Goal: Information Seeking & Learning: Learn about a topic

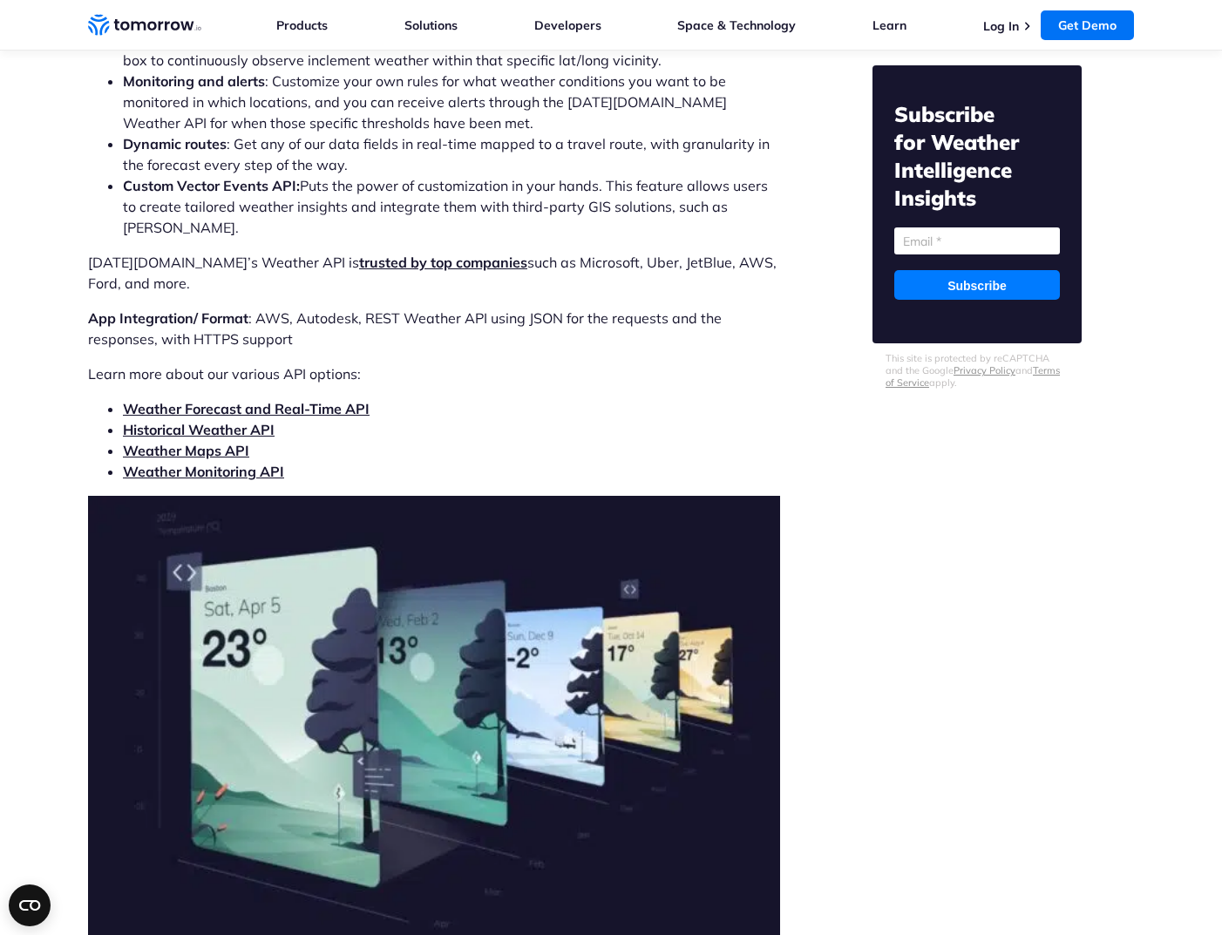
scroll to position [5591, 0]
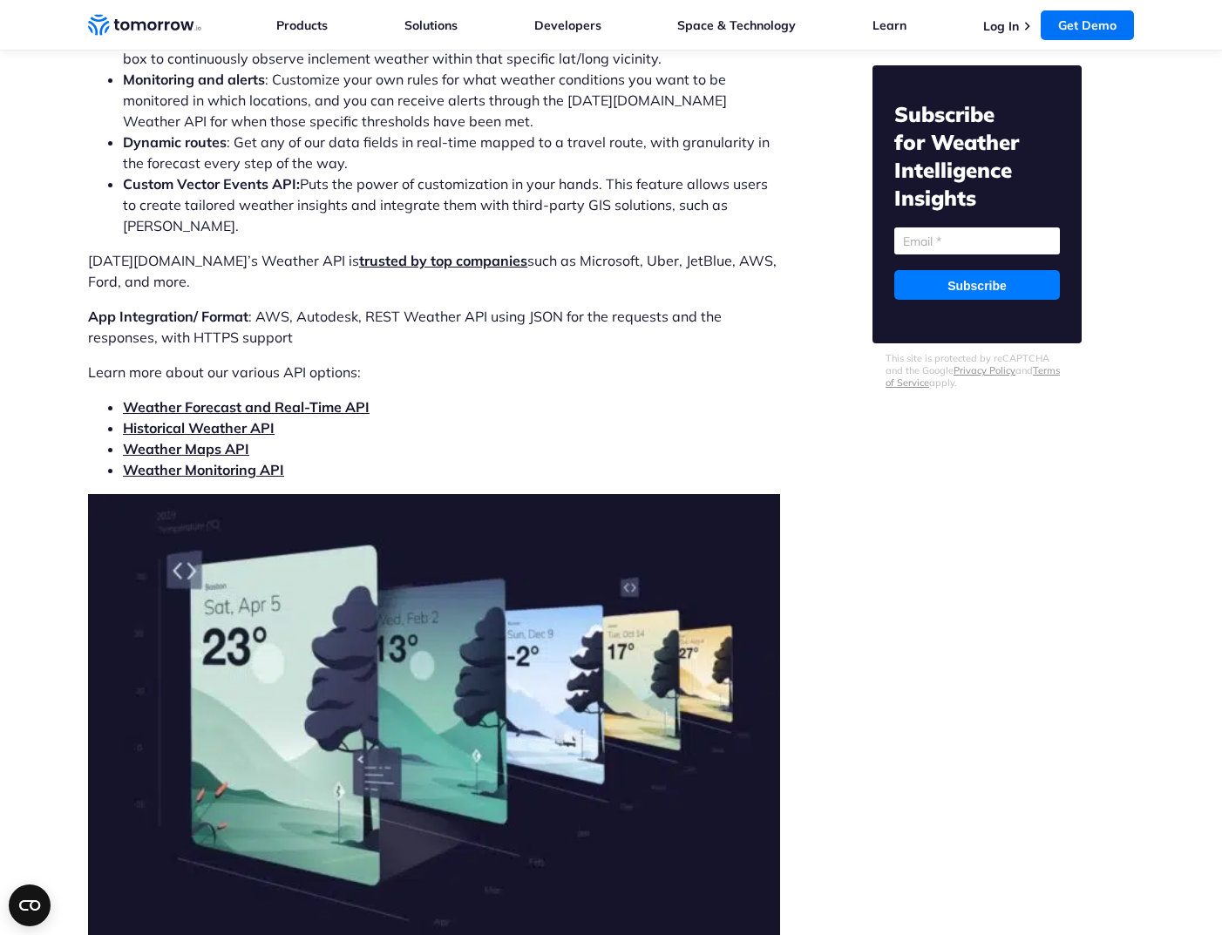
click at [348, 398] on link "Weather Forecast and Real-Time API" at bounding box center [246, 406] width 247 height 17
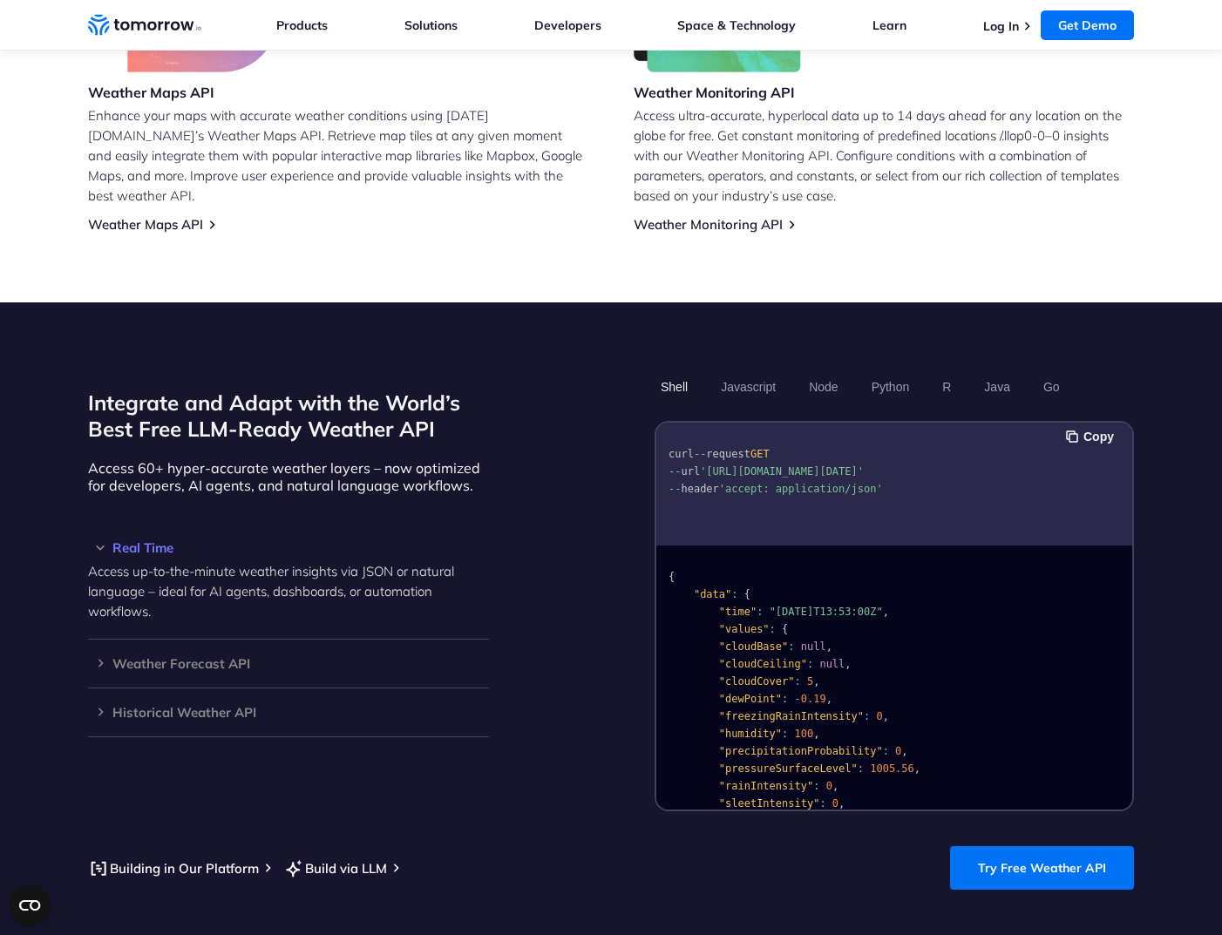
scroll to position [1203, 0]
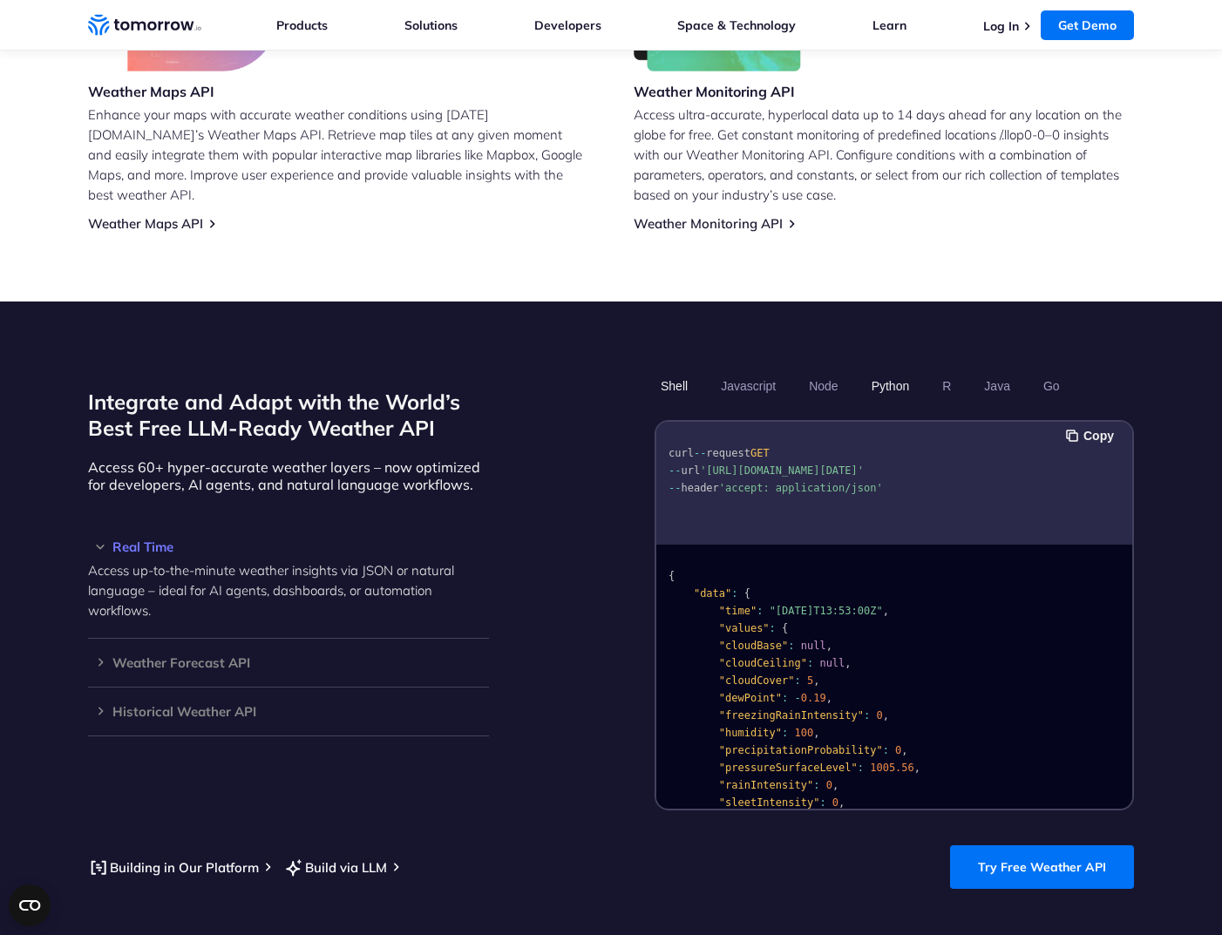
click at [905, 371] on button "Python" at bounding box center [890, 386] width 51 height 30
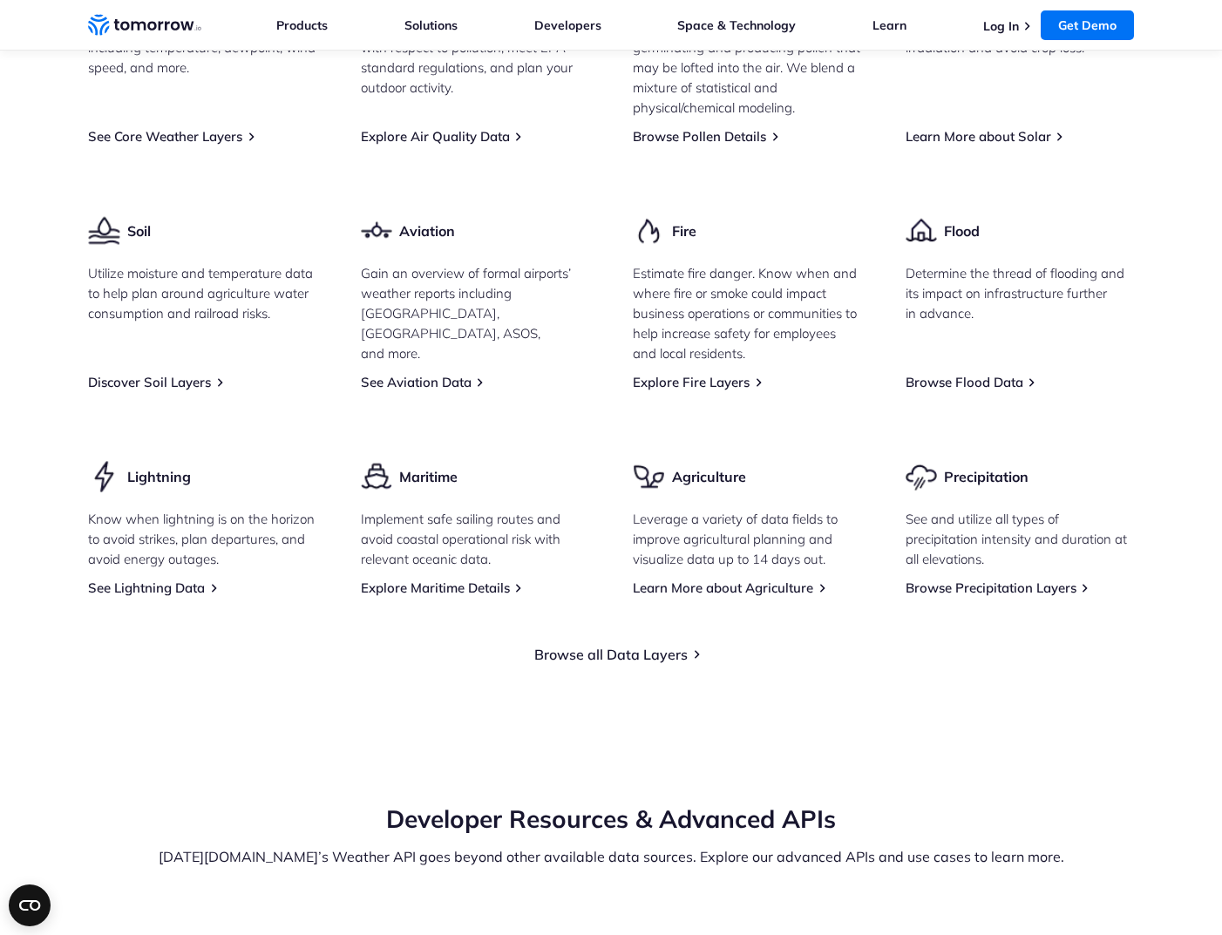
scroll to position [2418, 0]
click at [620, 645] on link "Browse all Data Layers" at bounding box center [610, 653] width 153 height 17
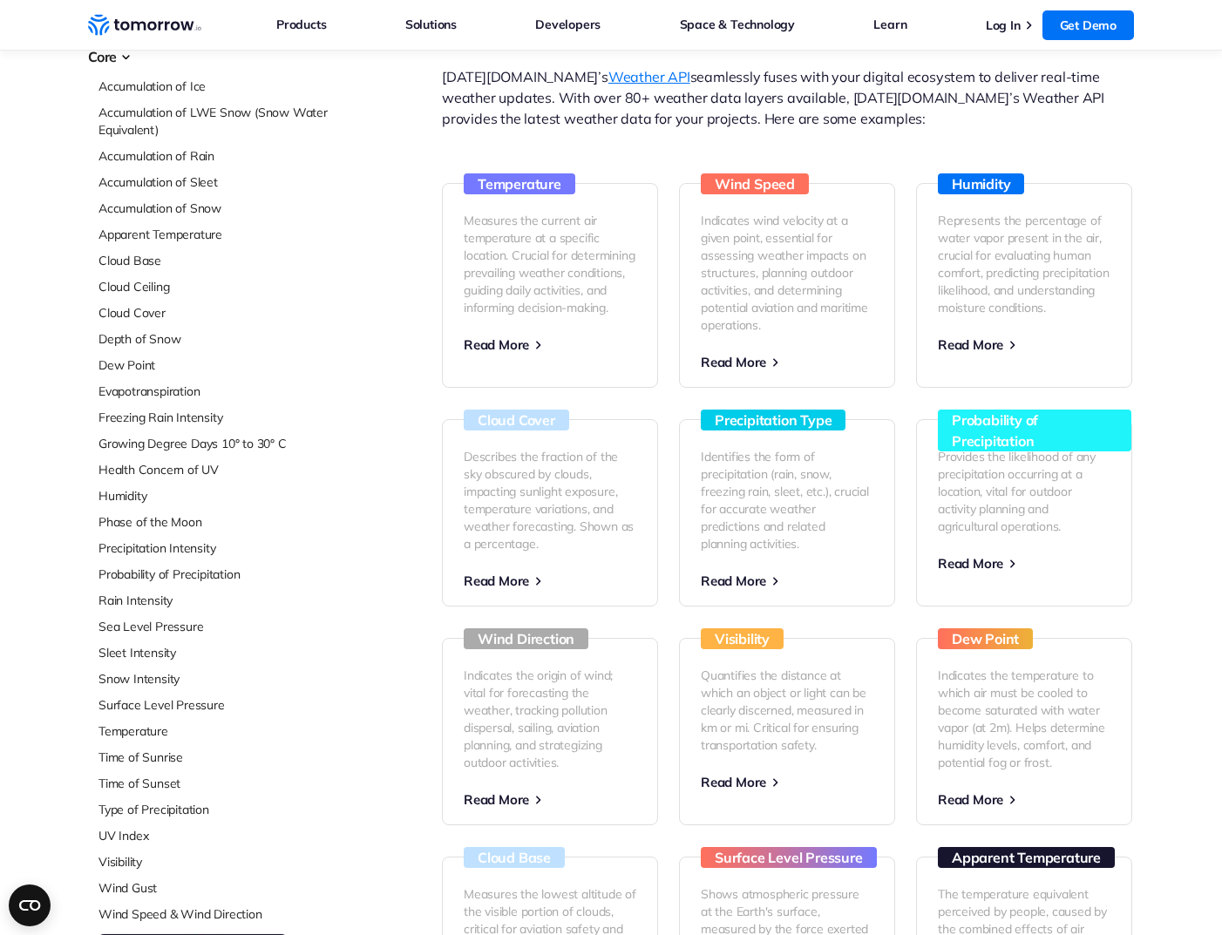
scroll to position [113, 0]
click at [186, 522] on link "Phase of the Moon" at bounding box center [214, 520] width 232 height 17
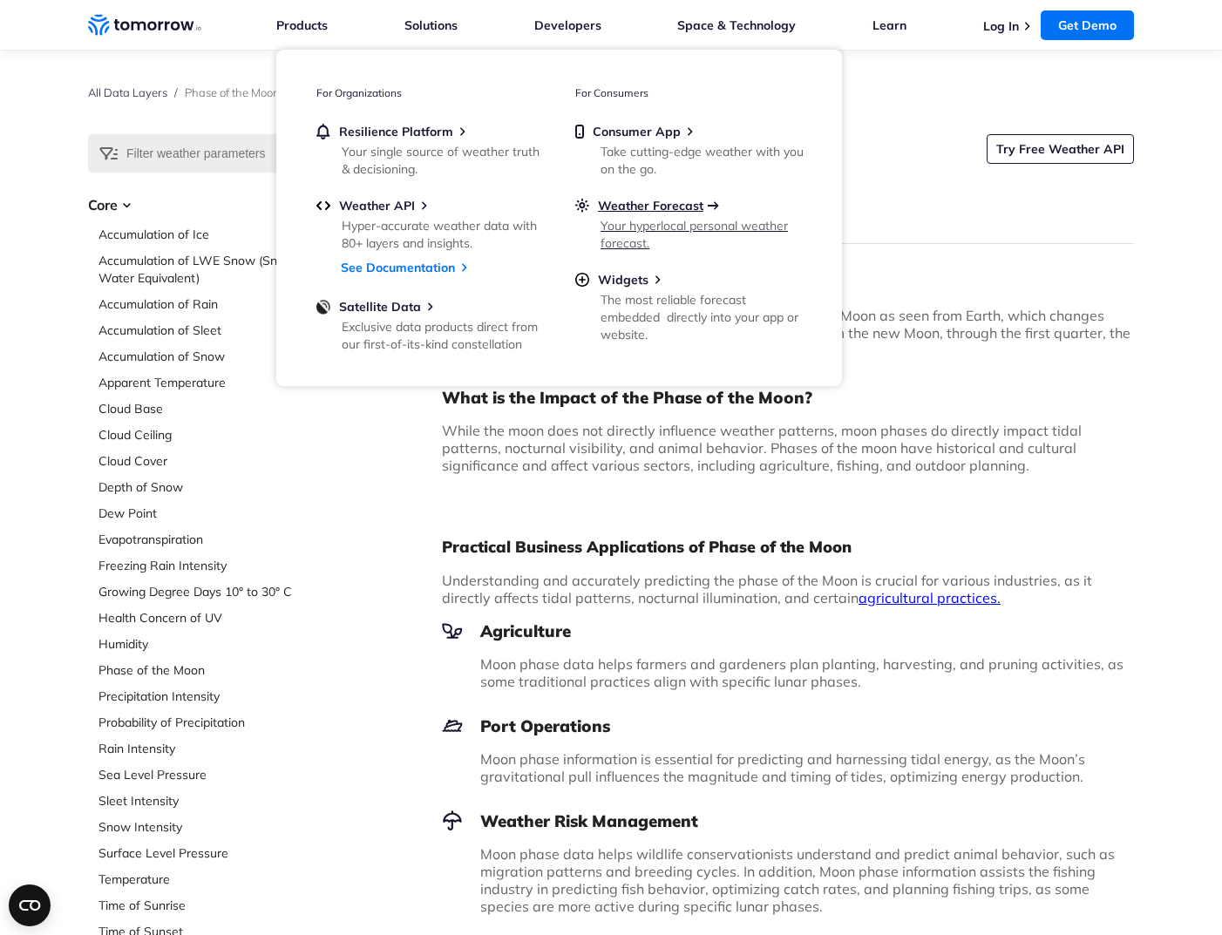
click at [690, 205] on span "Weather Forecast" at bounding box center [650, 206] width 105 height 16
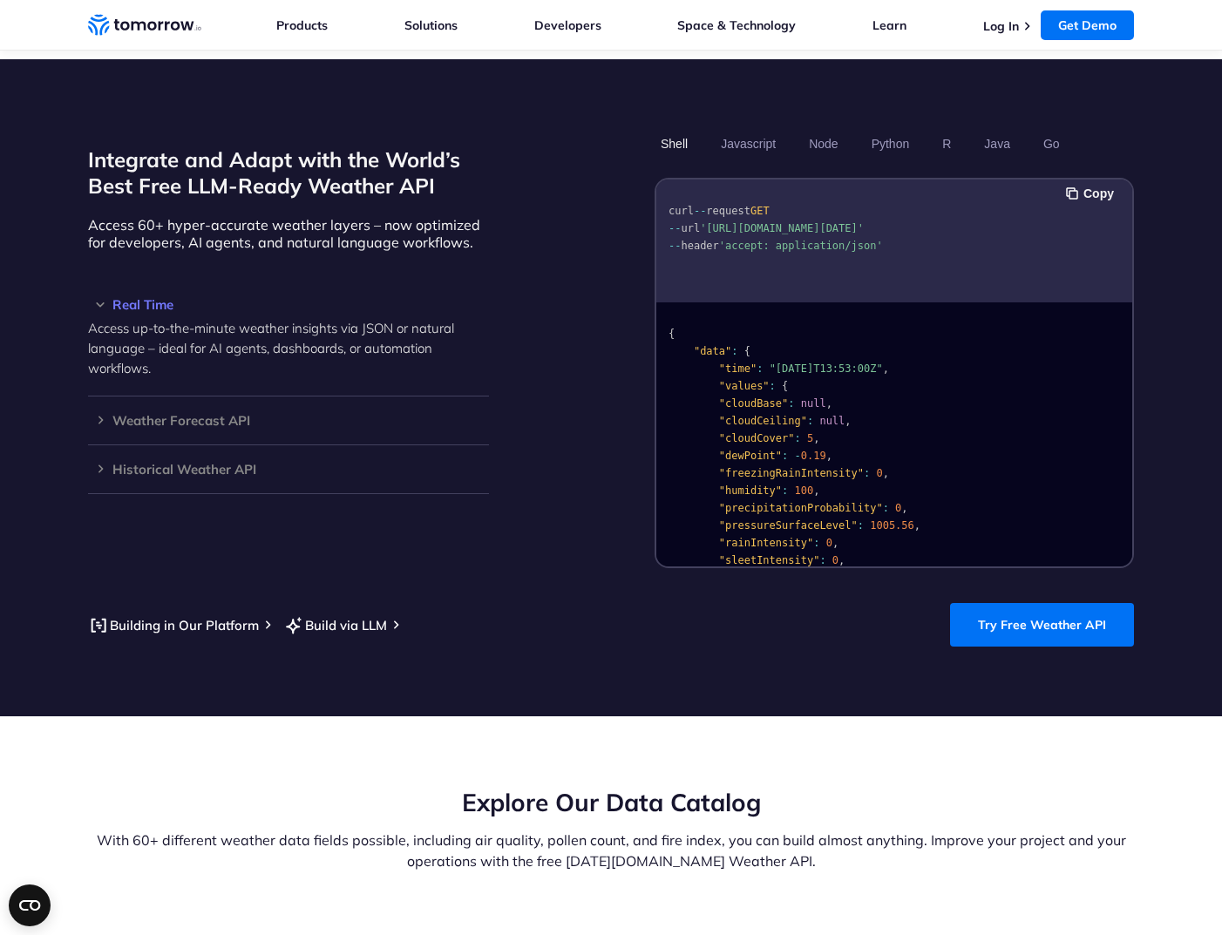
scroll to position [1446, 0]
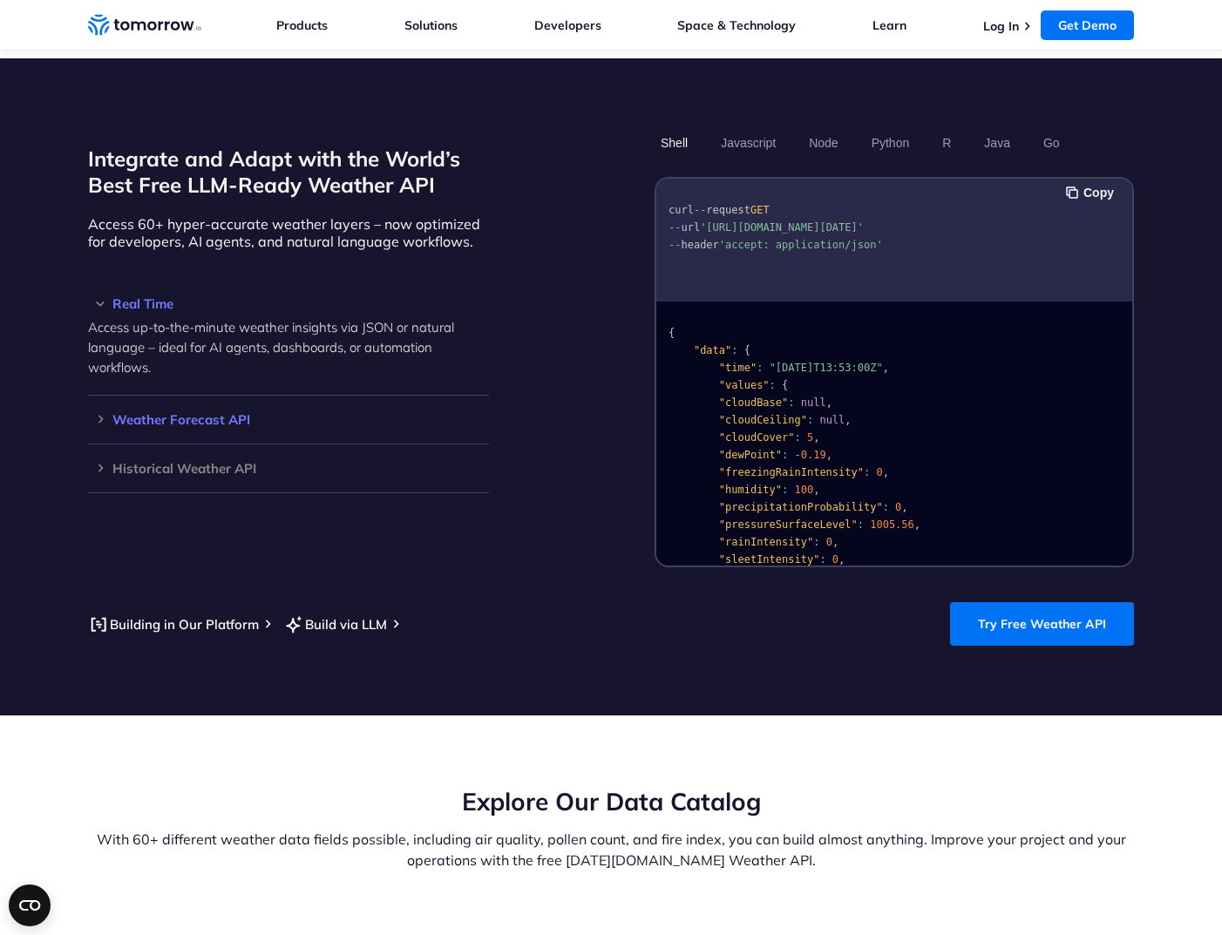
click at [224, 413] on h3 "Weather Forecast API" at bounding box center [288, 419] width 401 height 13
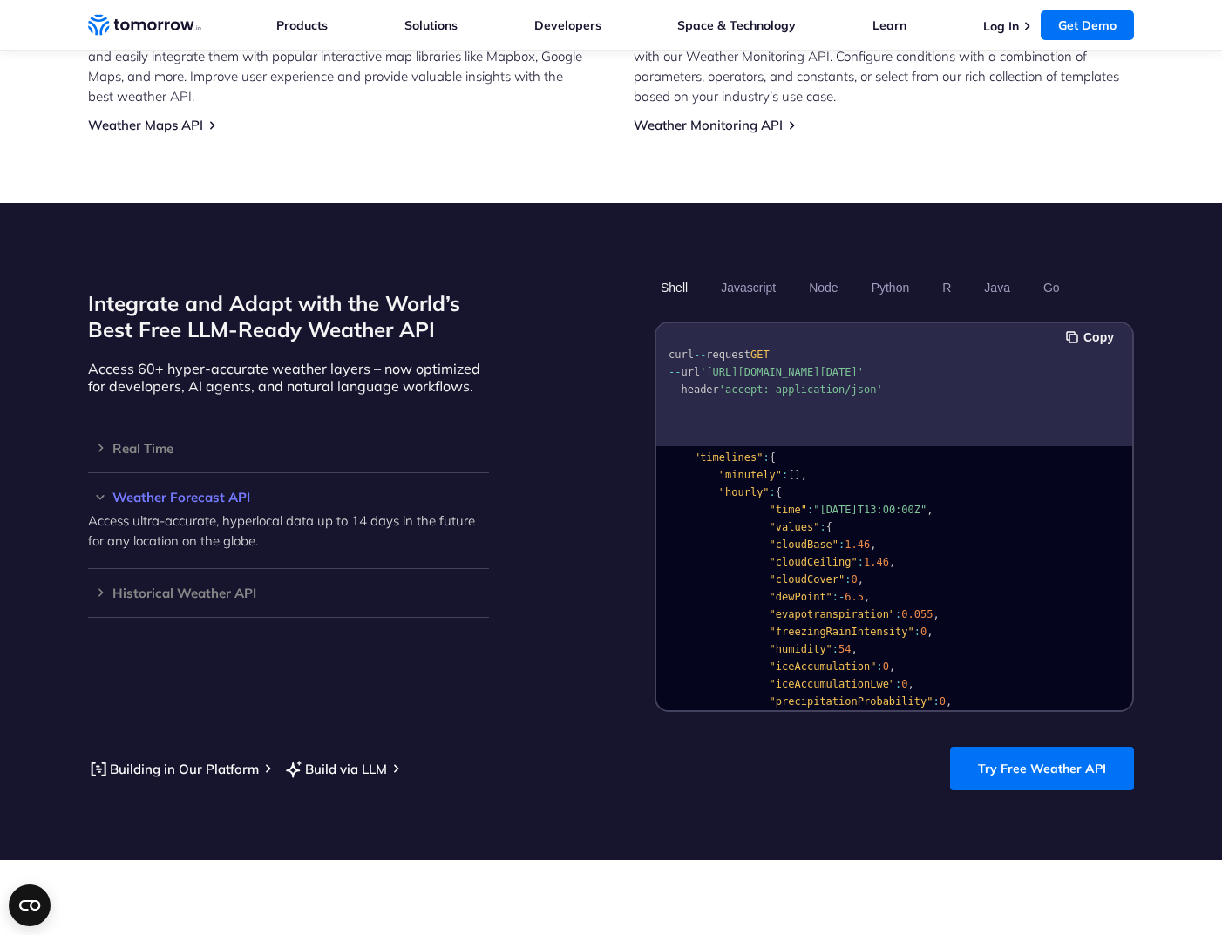
scroll to position [37, 0]
click at [910, 273] on button "Python" at bounding box center [890, 288] width 51 height 30
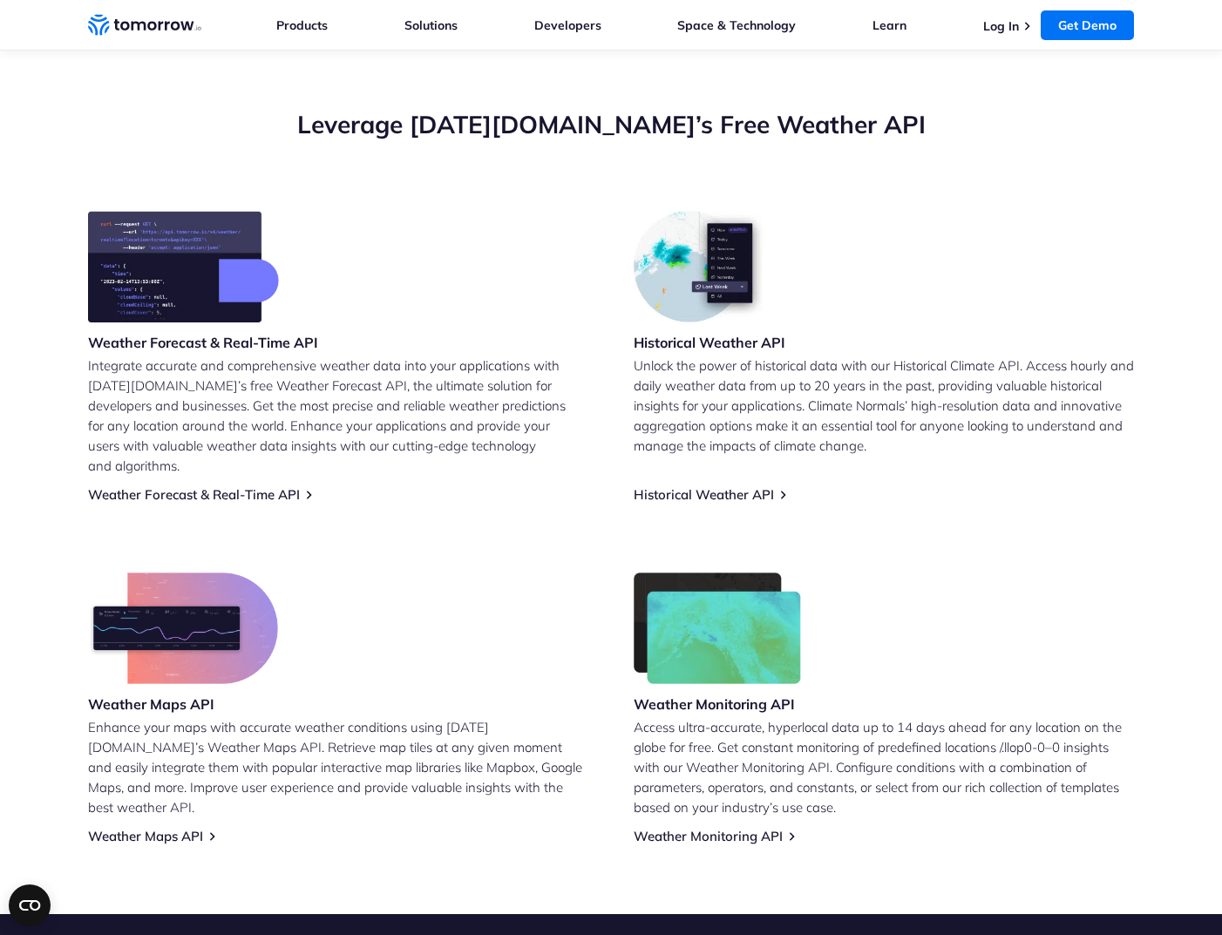
scroll to position [591, 0]
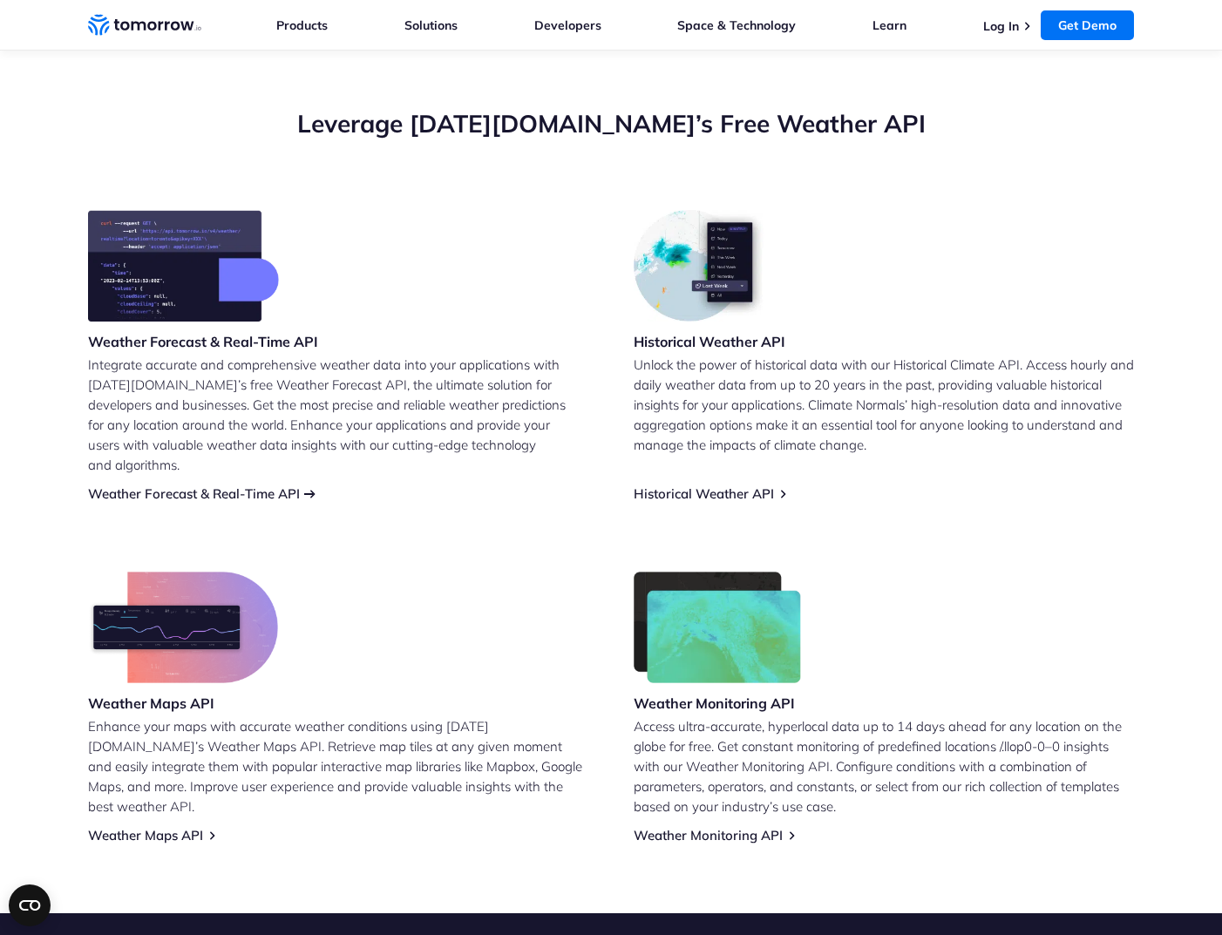
click at [279, 485] on link "Weather Forecast & Real-Time API" at bounding box center [194, 493] width 212 height 17
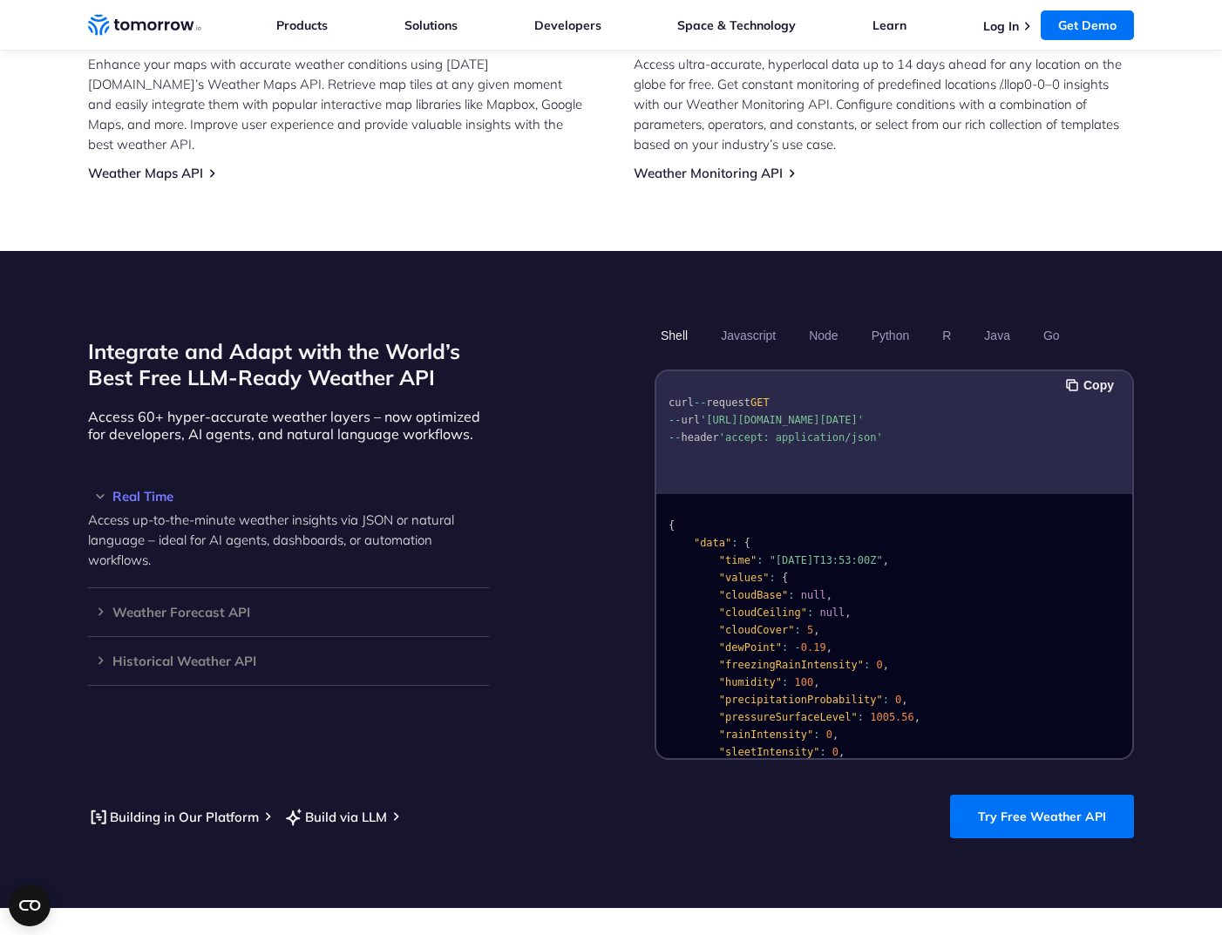
scroll to position [1252, 0]
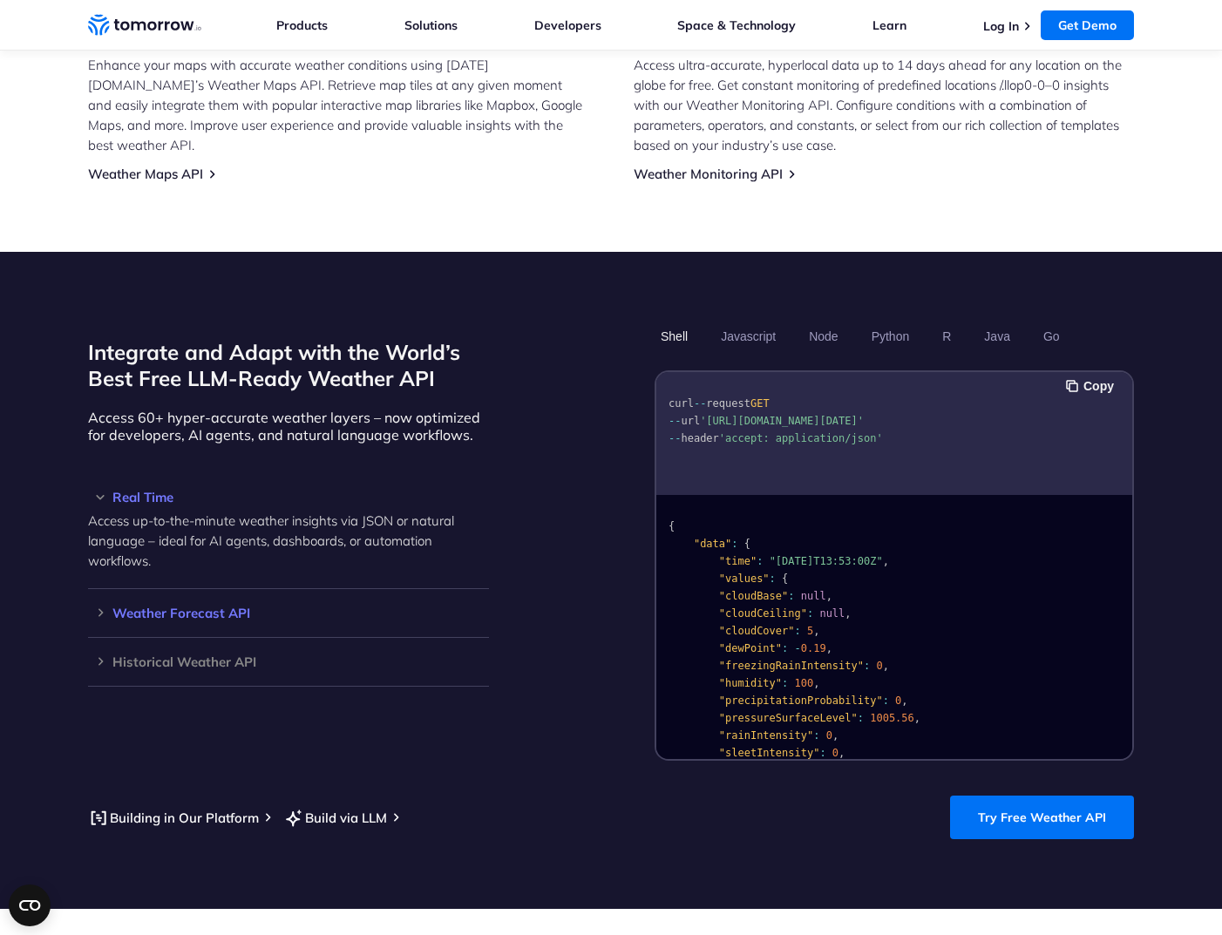
click at [102, 606] on h3 "Weather Forecast API" at bounding box center [288, 612] width 401 height 13
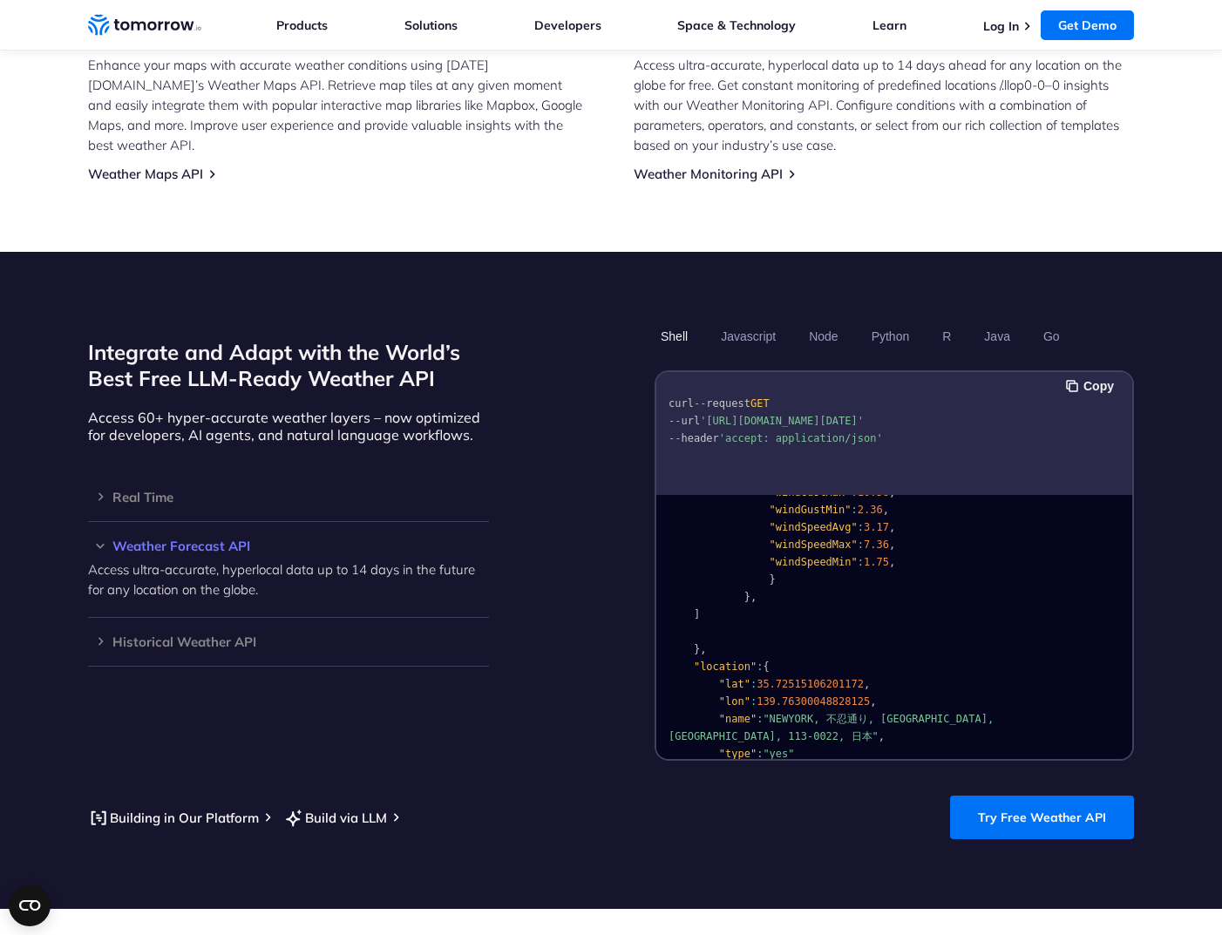
scroll to position [2269, 0]
